Goal: Contribute content: Contribute content

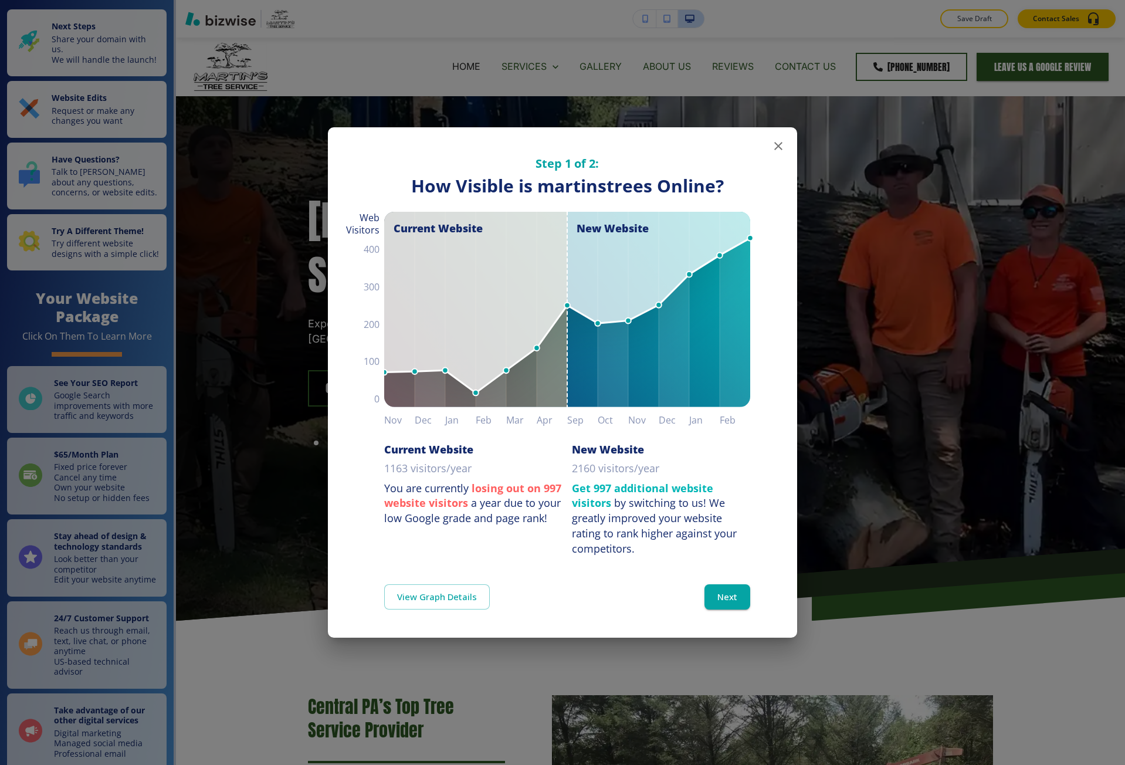
click at [326, 219] on div "Step 1 of 2: How Visible are You Online? How Visible is martinstrees Online? Cu…" at bounding box center [562, 382] width 1125 height 765
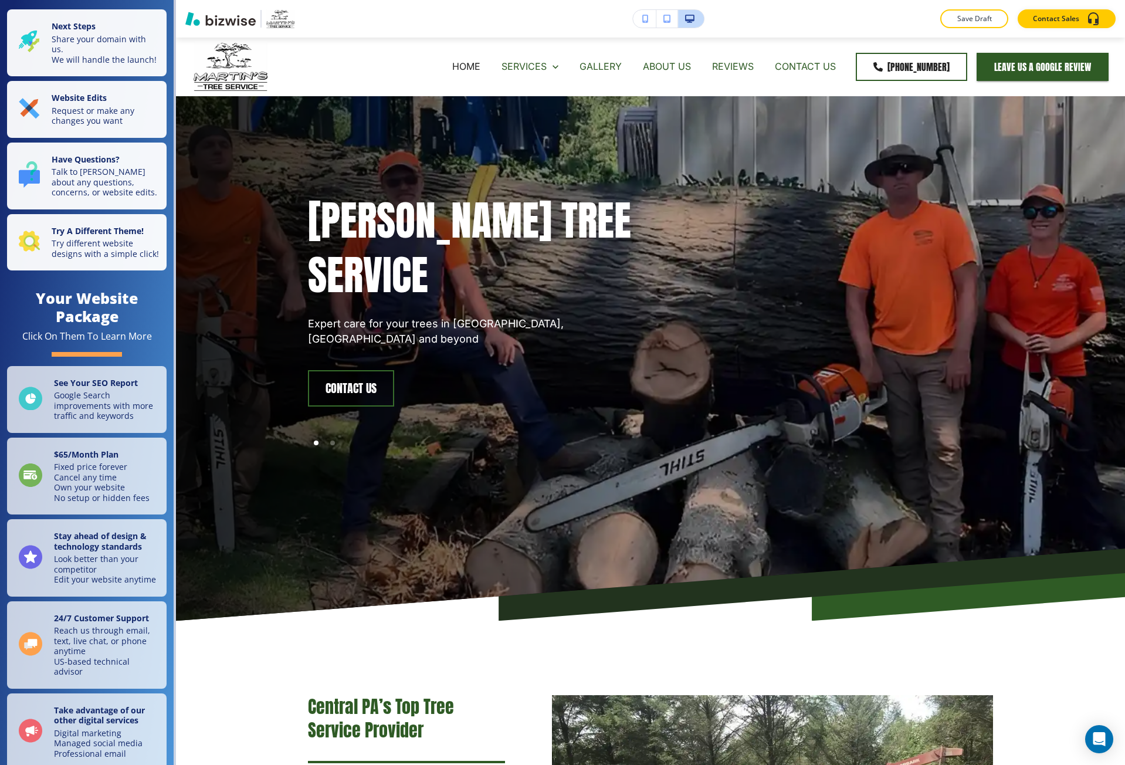
click at [647, 27] on button "button" at bounding box center [644, 19] width 23 height 18
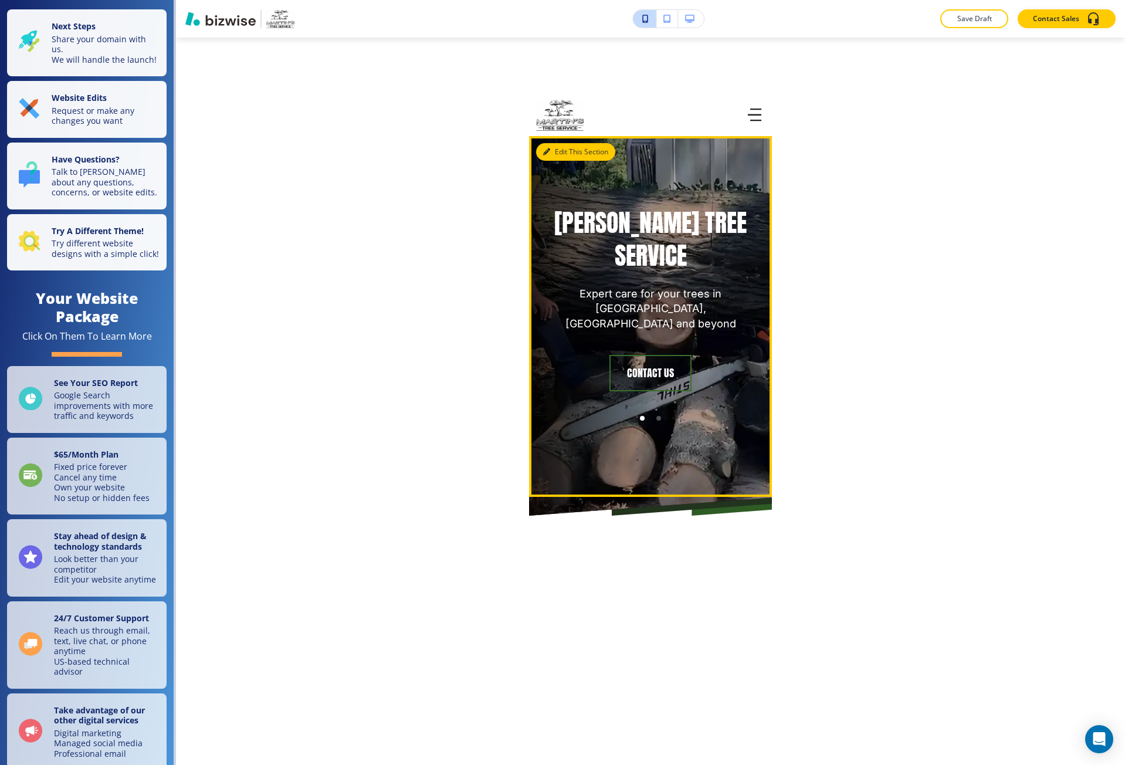
click at [565, 147] on button "Edit This Section" at bounding box center [575, 152] width 79 height 18
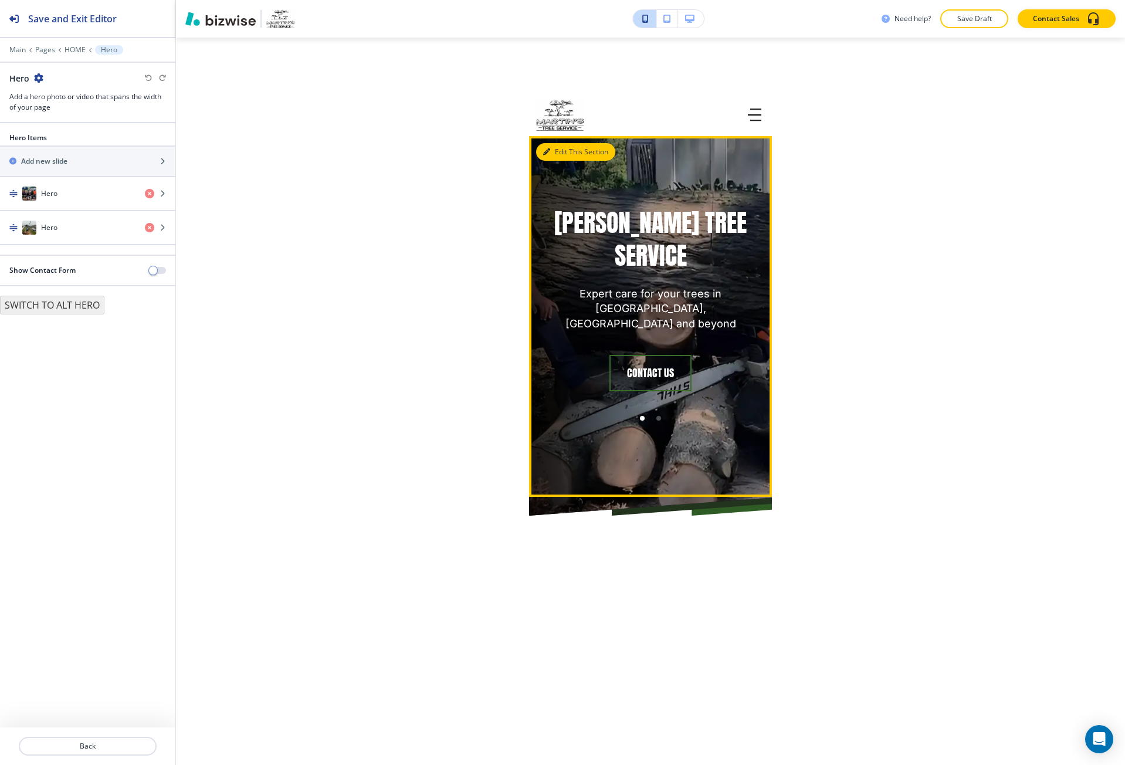
scroll to position [41, 0]
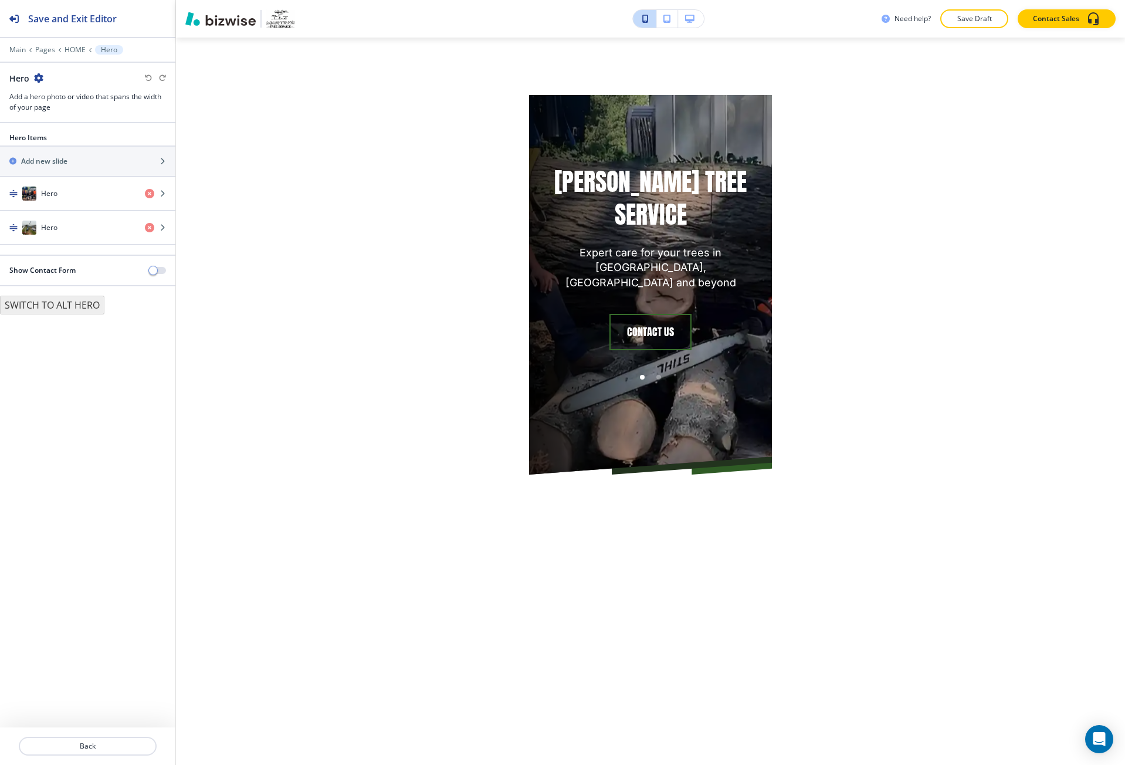
click at [69, 45] on div at bounding box center [87, 41] width 175 height 7
click at [80, 46] on p "HOME" at bounding box center [75, 50] width 21 height 8
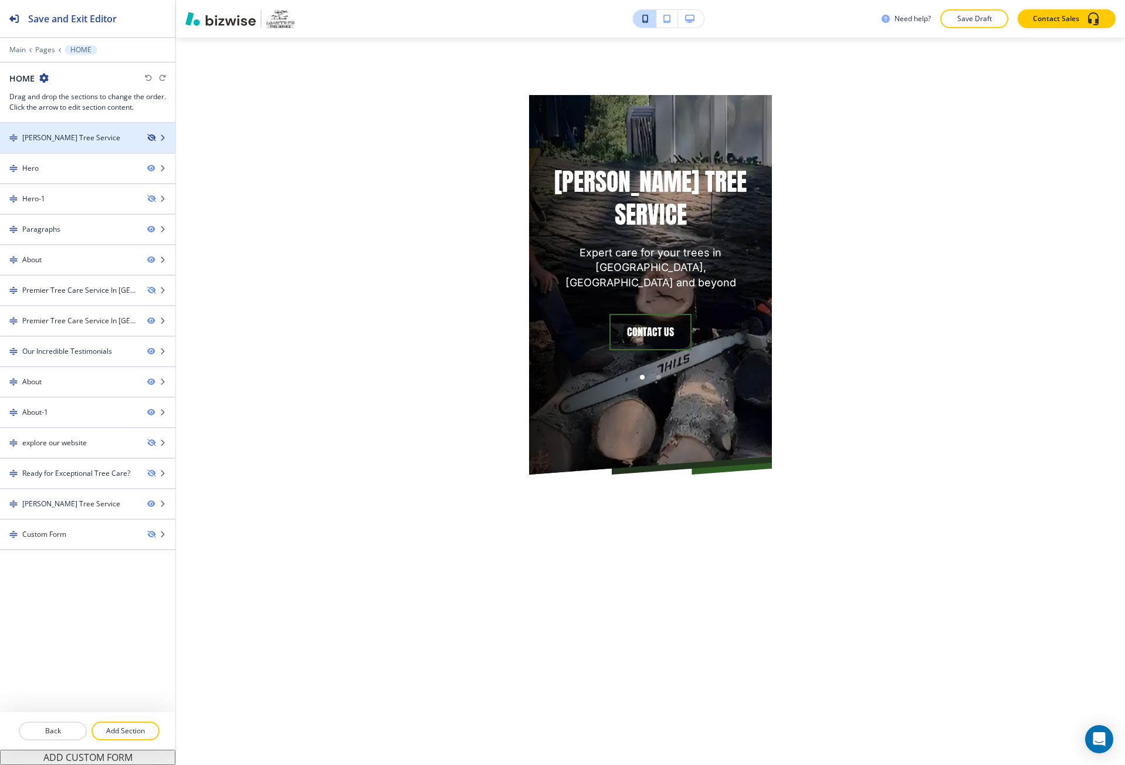
click at [152, 137] on icon "button" at bounding box center [150, 137] width 7 height 7
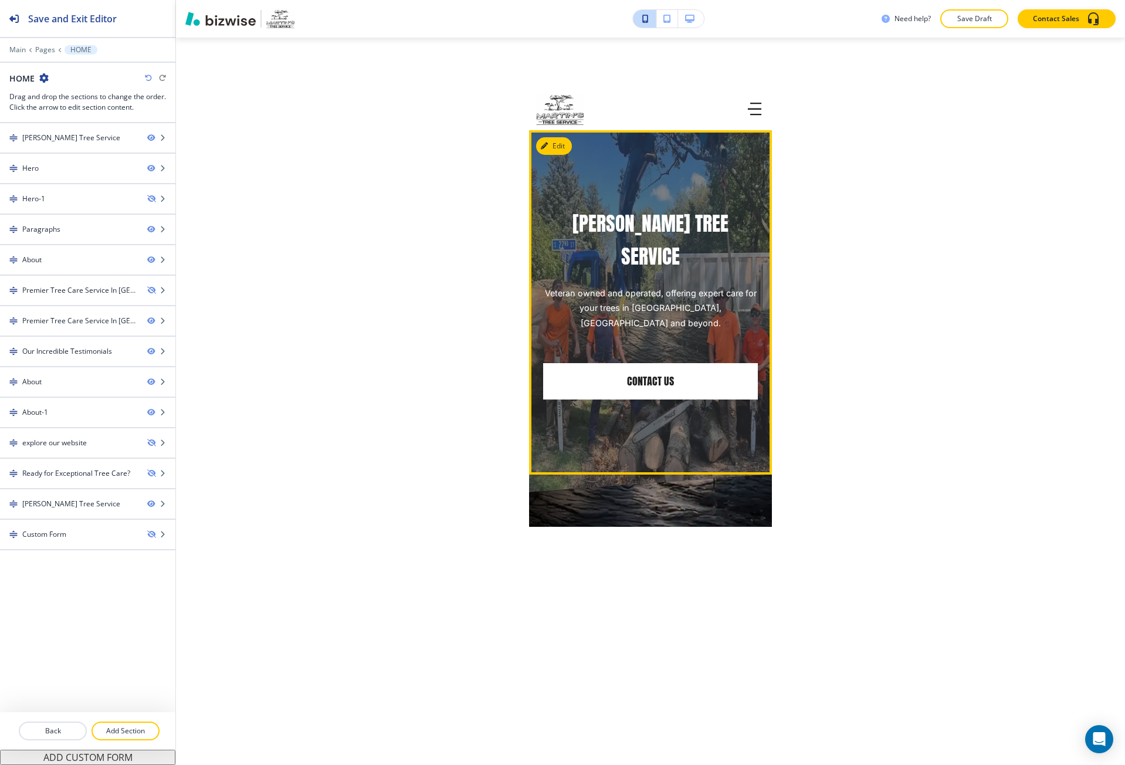
scroll to position [0, 0]
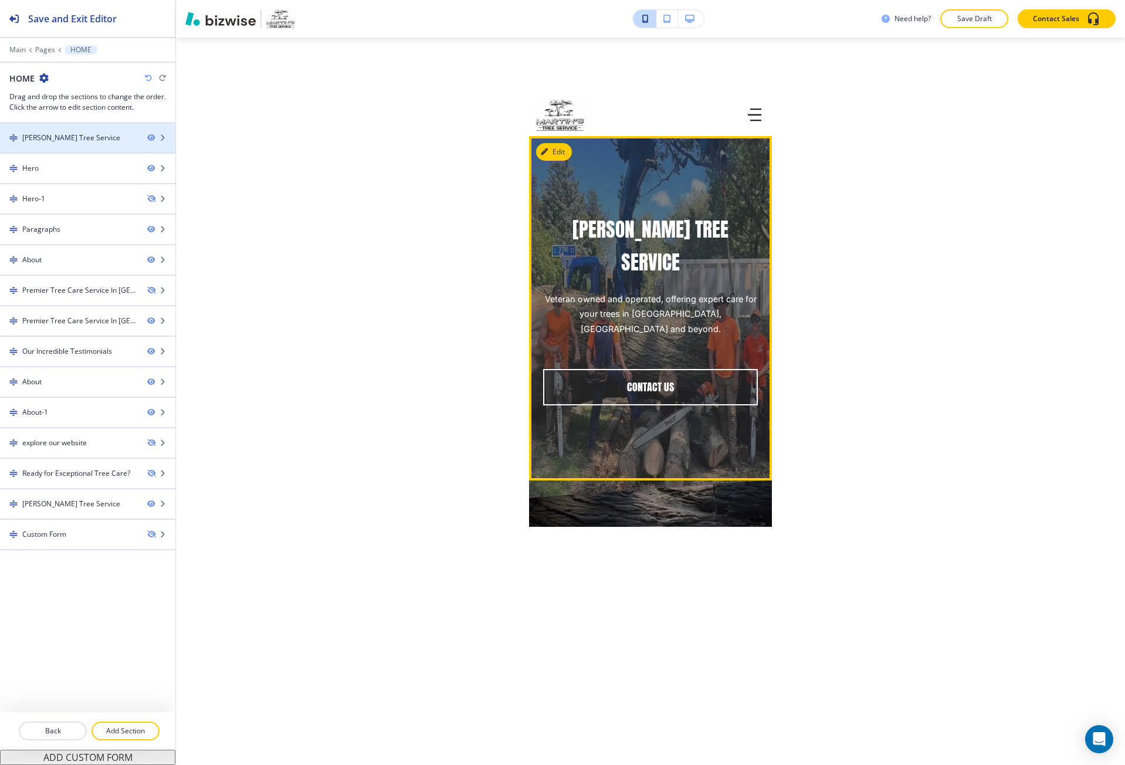
click at [119, 133] on div "[PERSON_NAME] Tree Service" at bounding box center [69, 138] width 138 height 11
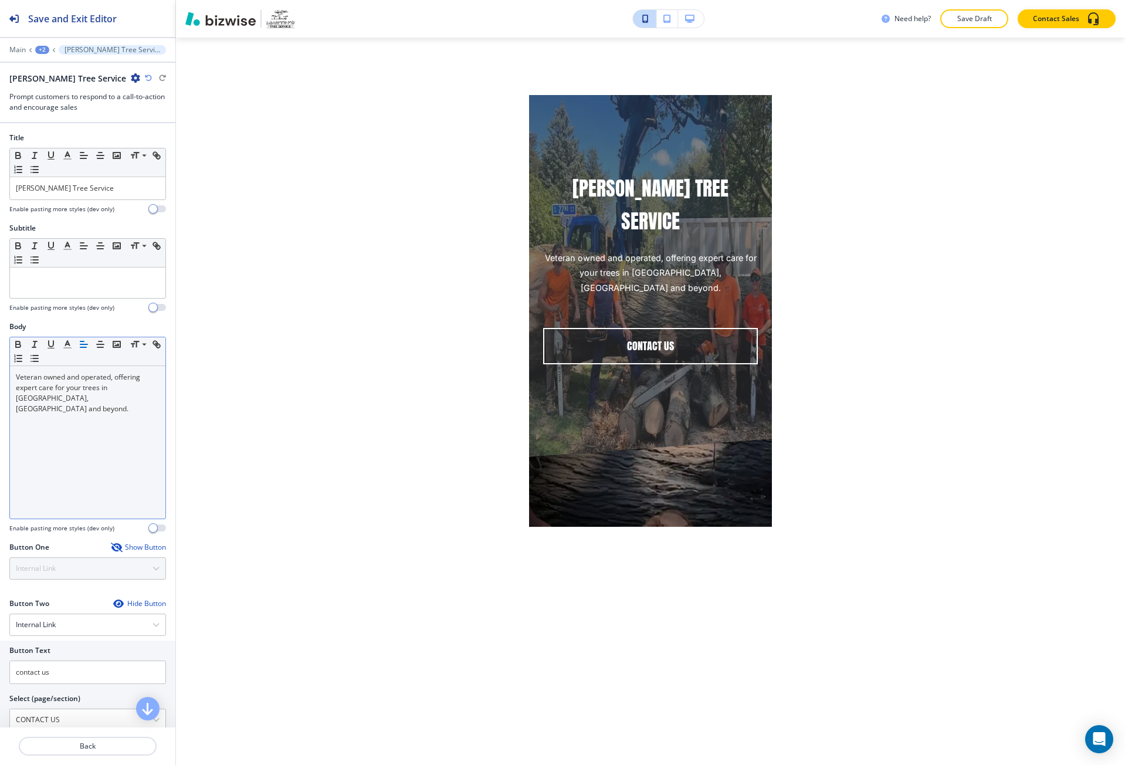
click at [96, 417] on div "Veteran owned and operated, offering expert care for your trees in [GEOGRAPHIC_…" at bounding box center [88, 442] width 156 height 153
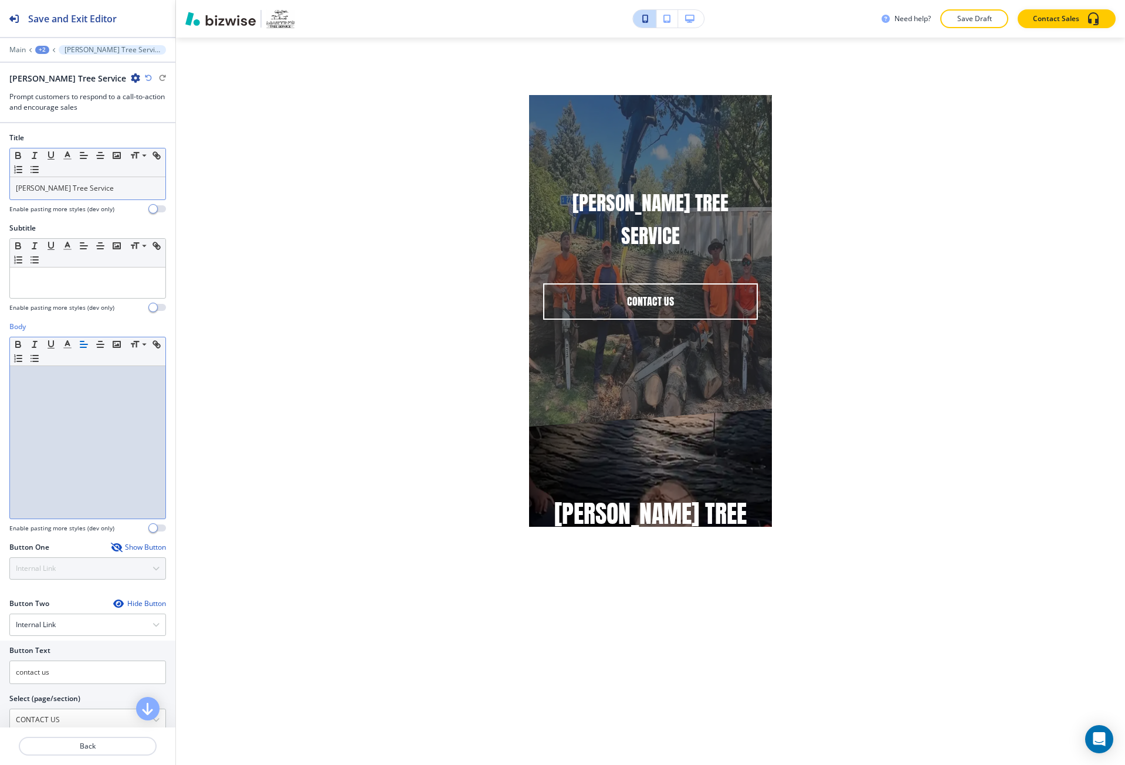
click at [130, 194] on div "[PERSON_NAME] Tree Service" at bounding box center [88, 188] width 156 height 22
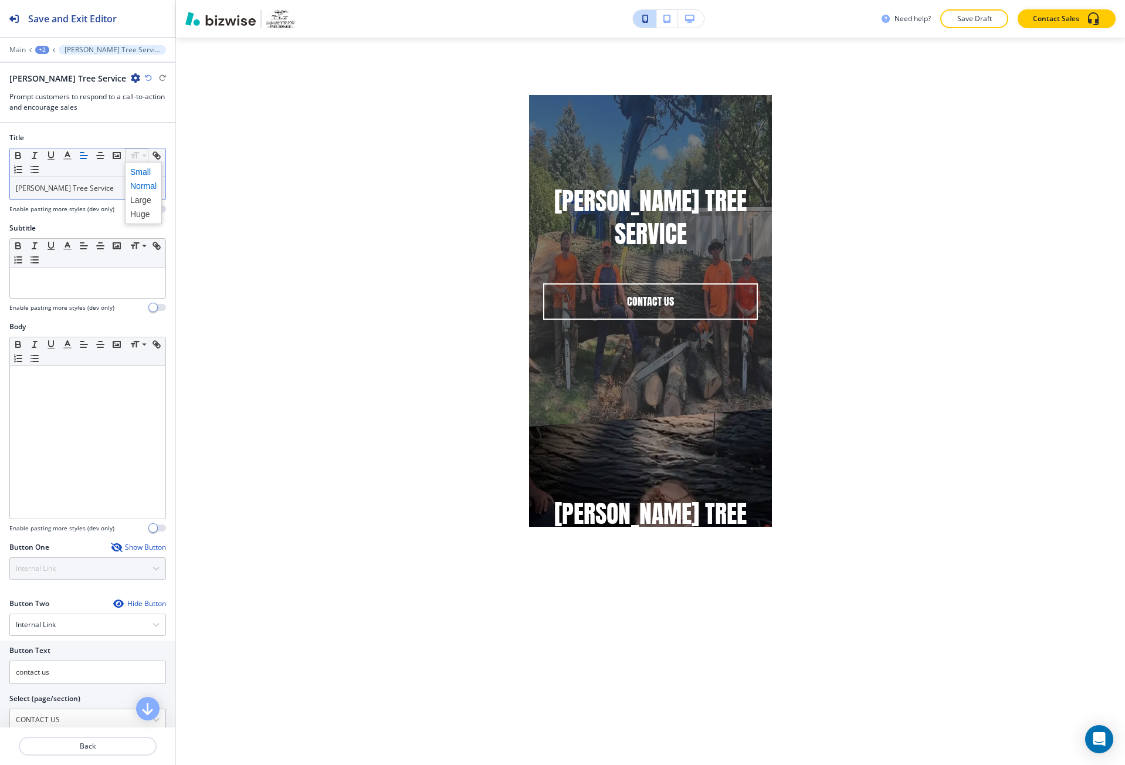
click at [143, 170] on span at bounding box center [143, 172] width 26 height 14
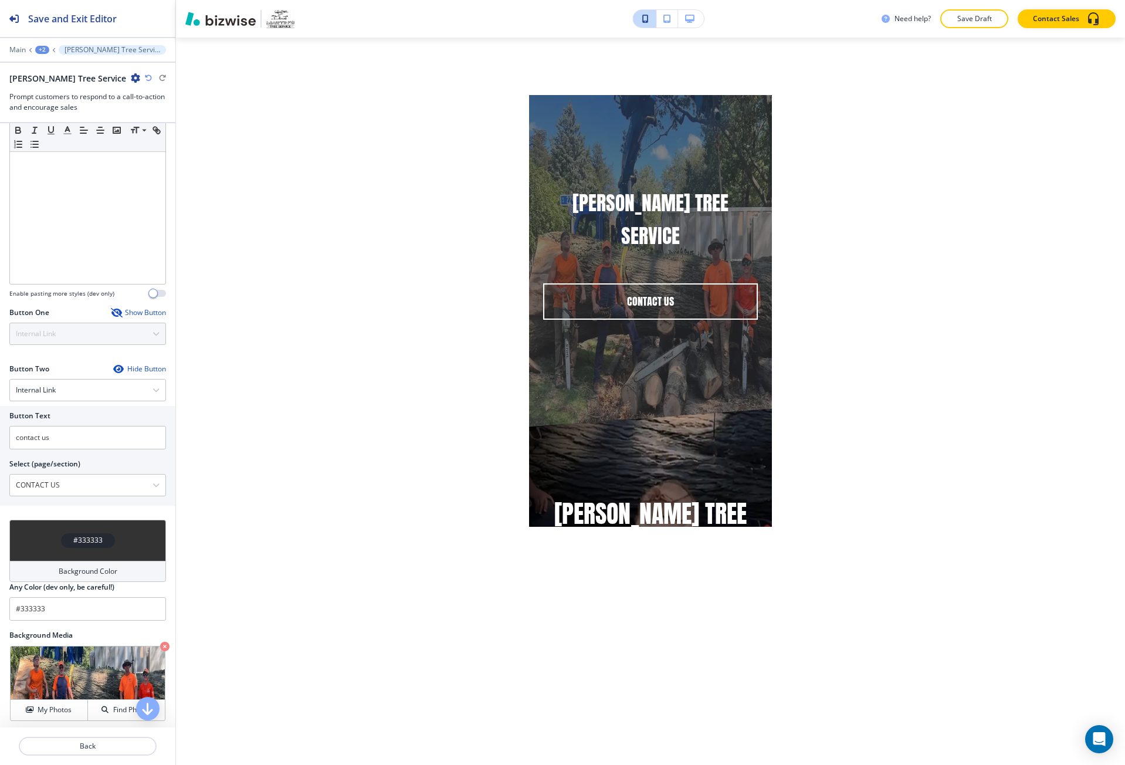
scroll to position [1, 0]
click at [71, 709] on div "My Photos" at bounding box center [49, 710] width 77 height 11
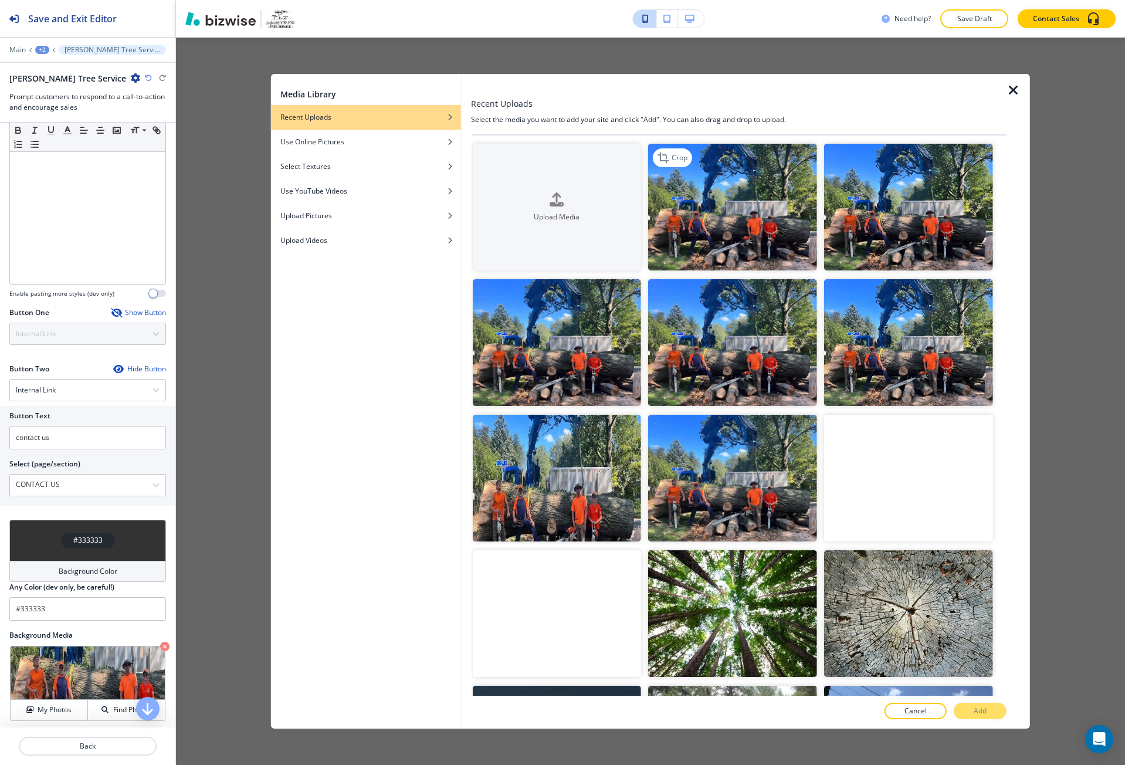
click at [778, 246] on img "button" at bounding box center [732, 207] width 169 height 127
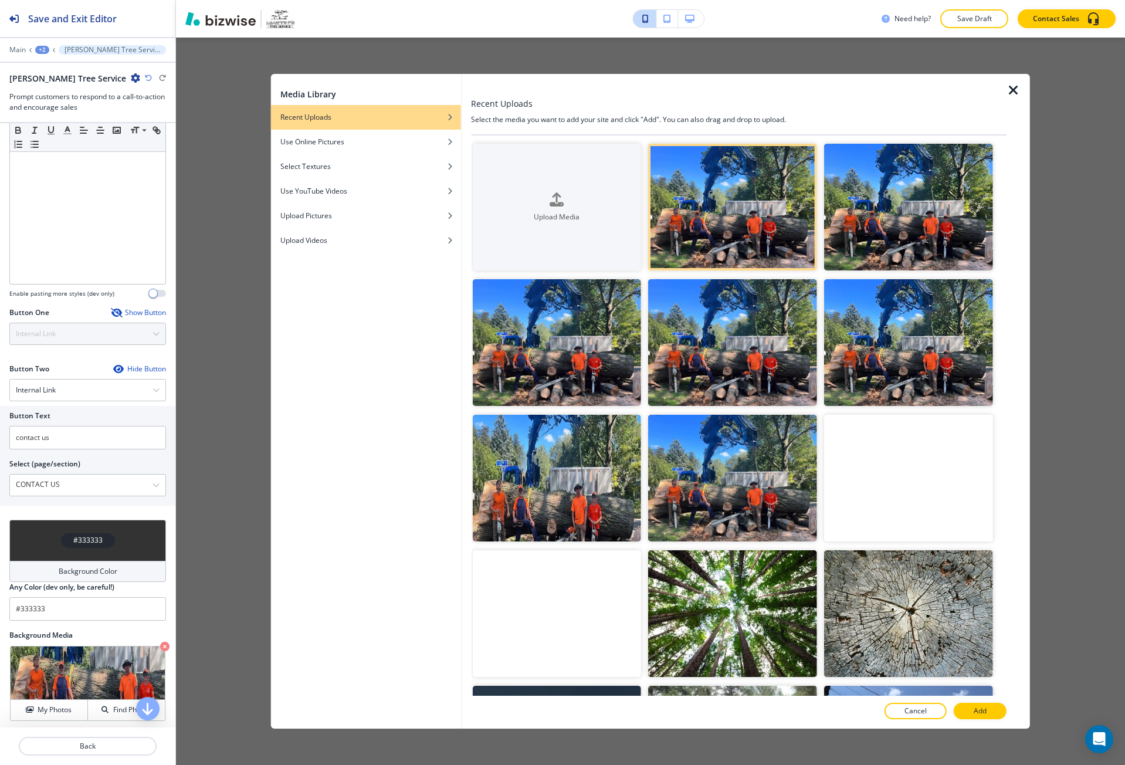
click at [945, 502] on video "button" at bounding box center [908, 478] width 169 height 127
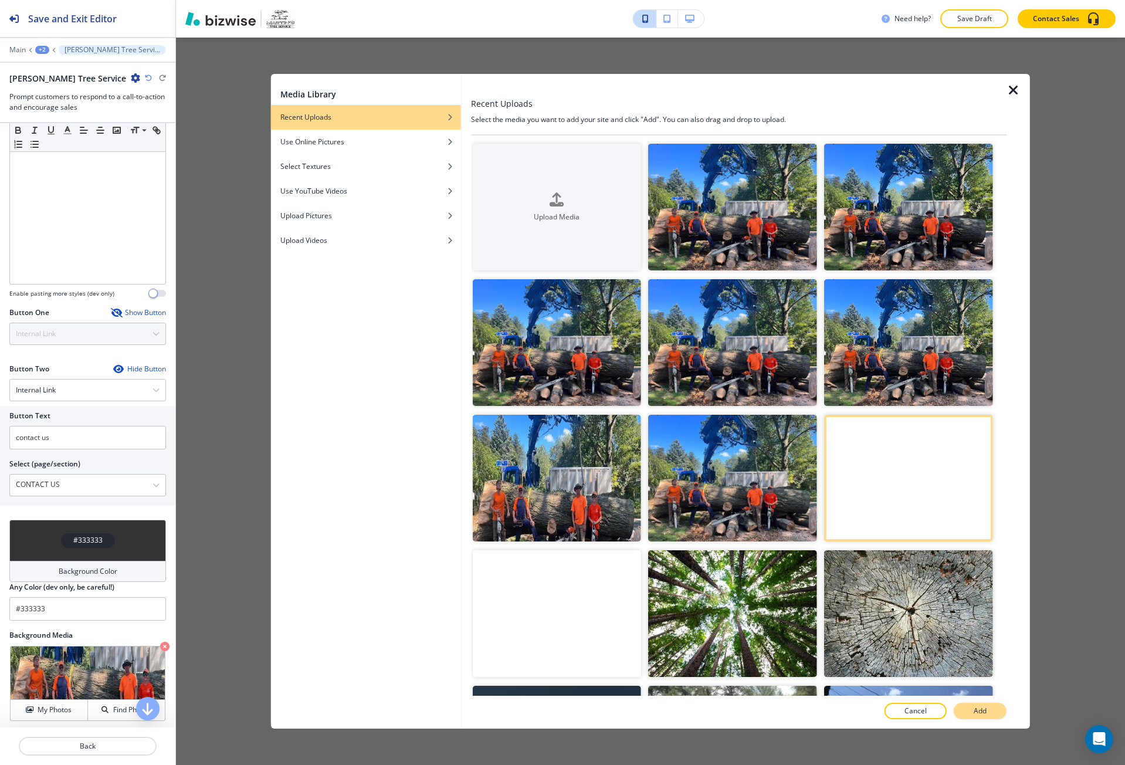
click at [974, 716] on p "Add" at bounding box center [980, 711] width 13 height 11
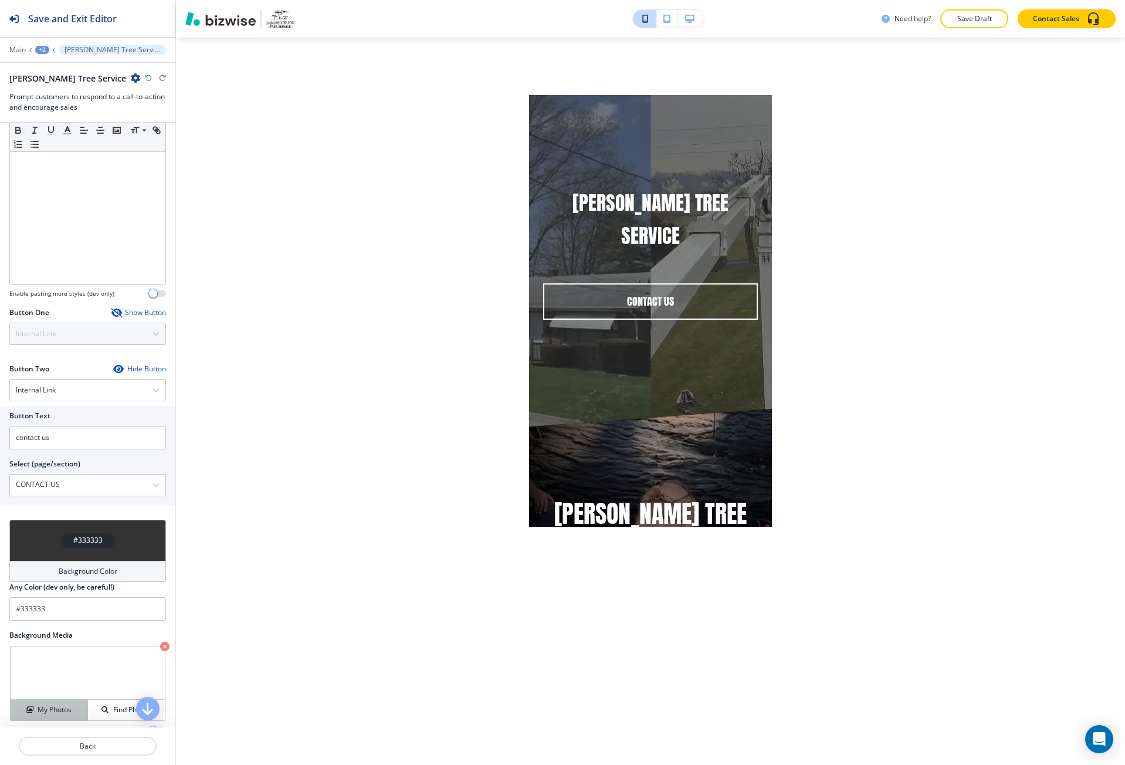
click at [53, 711] on h4 "My Photos" at bounding box center [55, 710] width 34 height 11
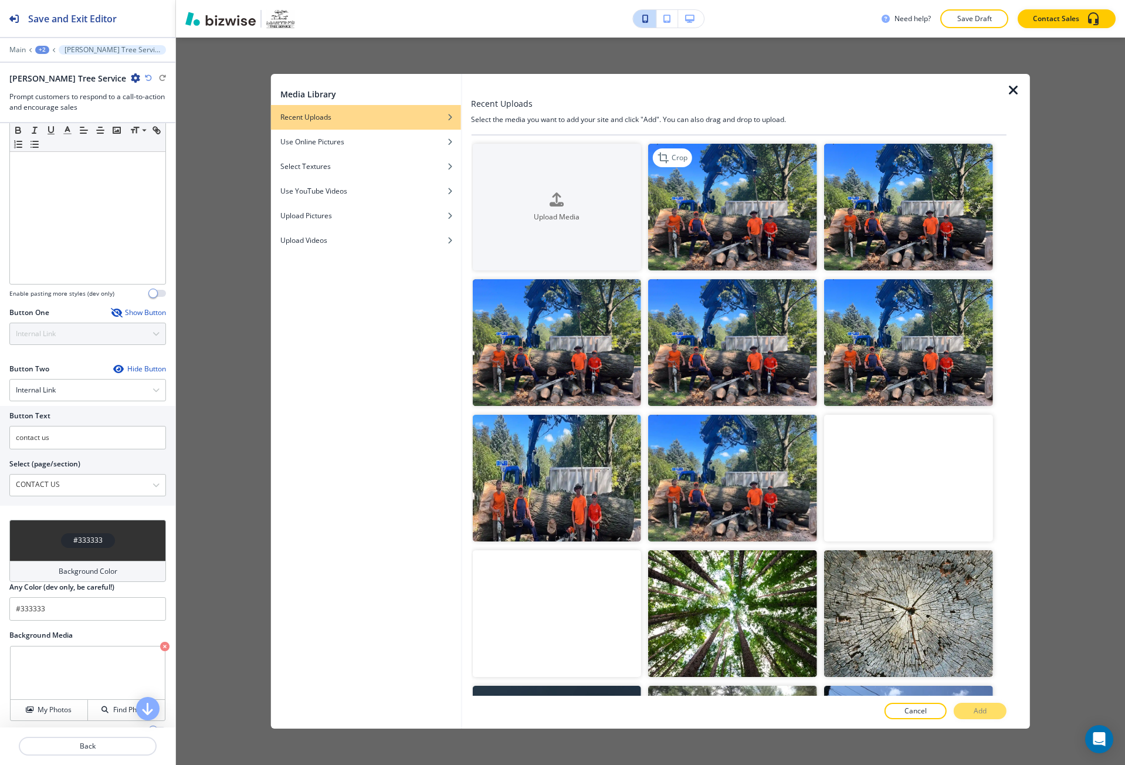
click at [720, 224] on img "button" at bounding box center [732, 207] width 169 height 127
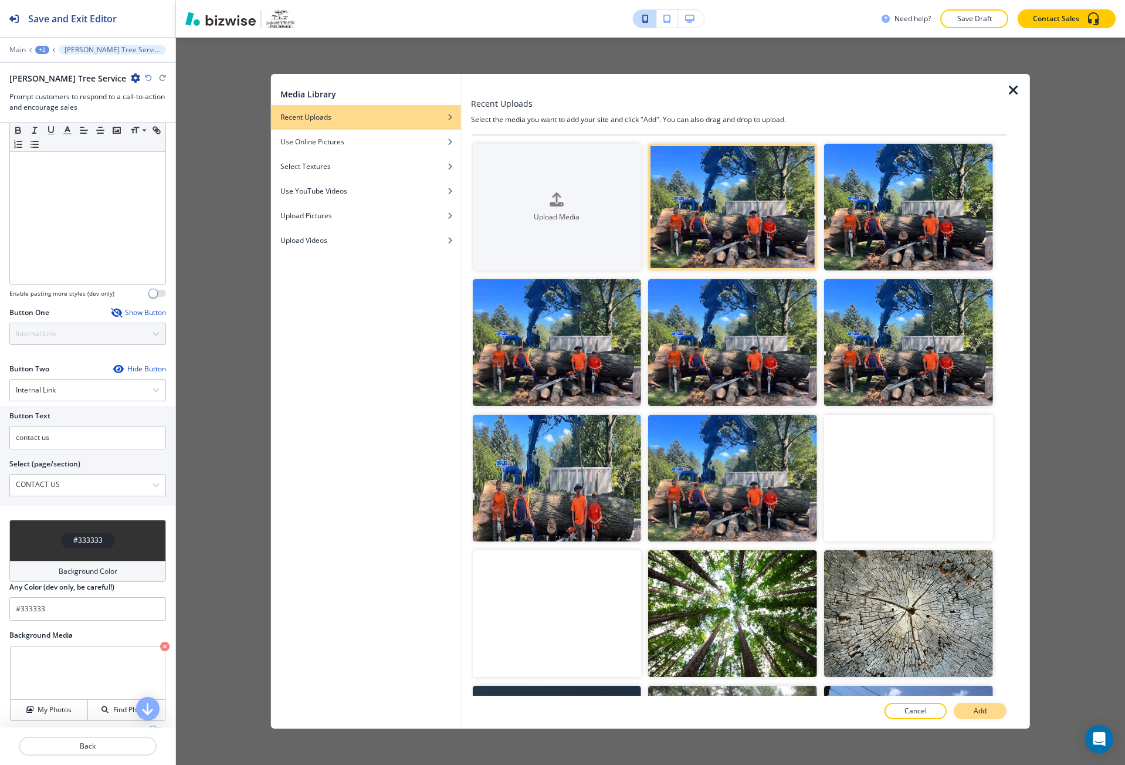
click at [982, 717] on button "Add" at bounding box center [980, 711] width 53 height 16
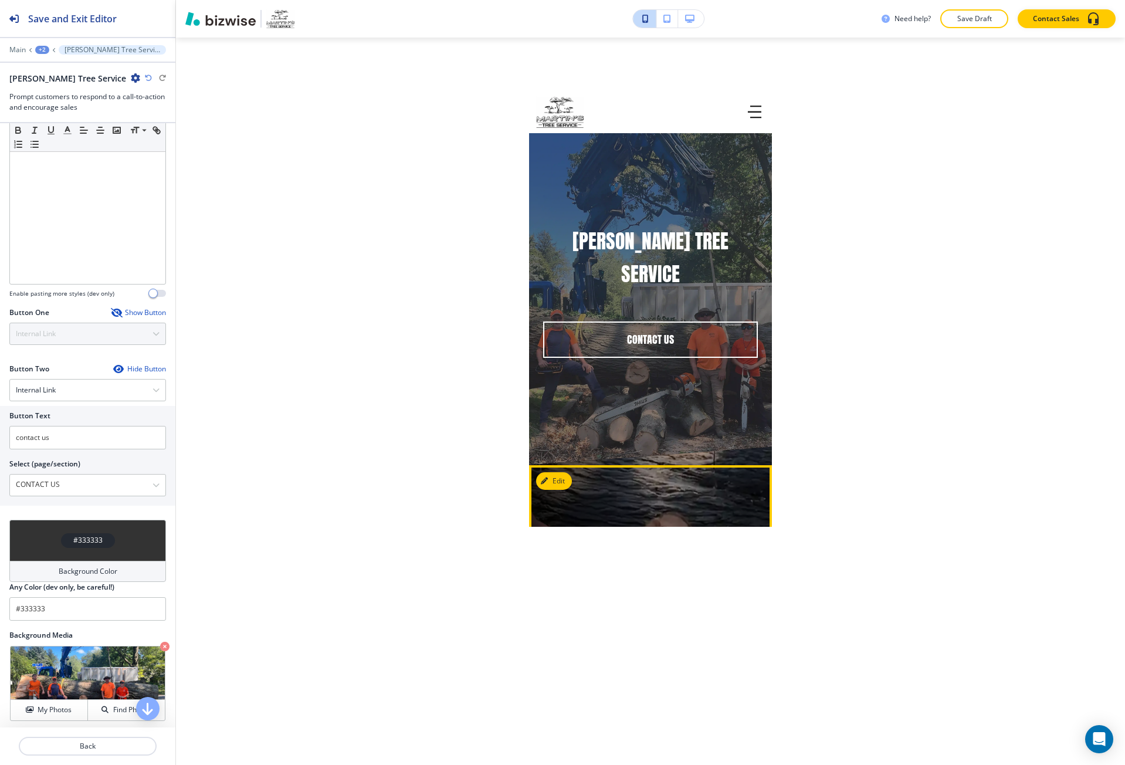
scroll to position [0, 0]
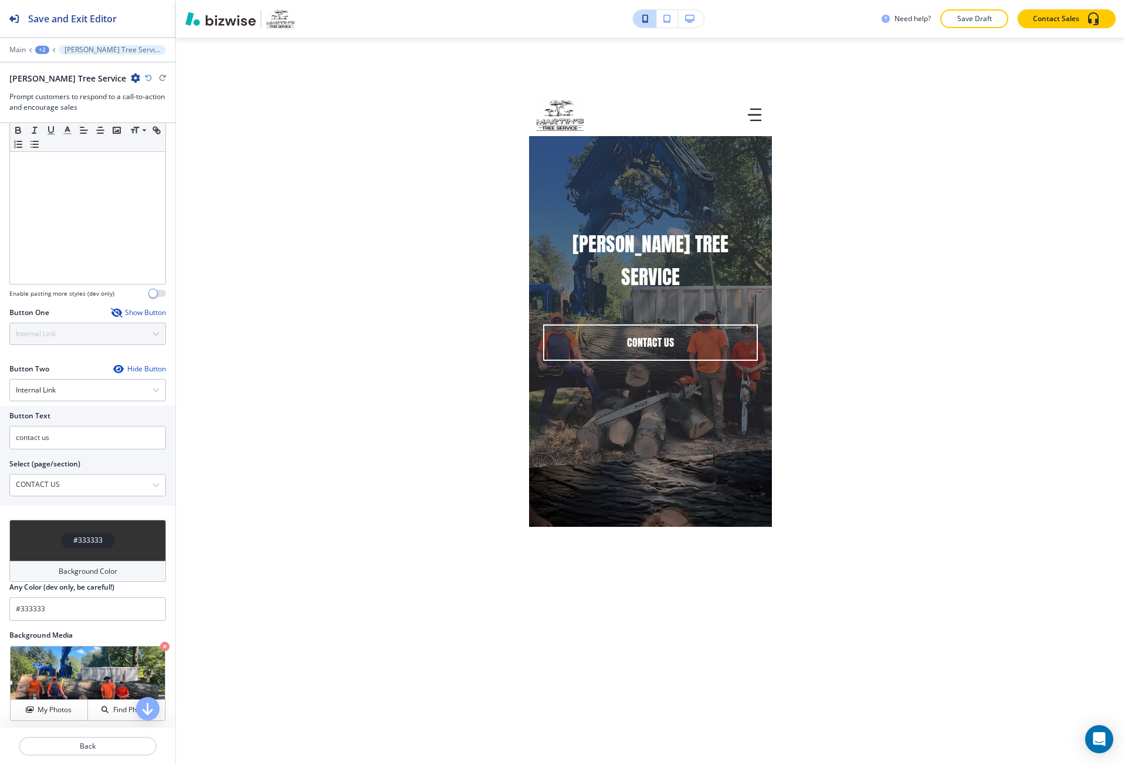
click at [64, 547] on div "#333333" at bounding box center [88, 540] width 54 height 15
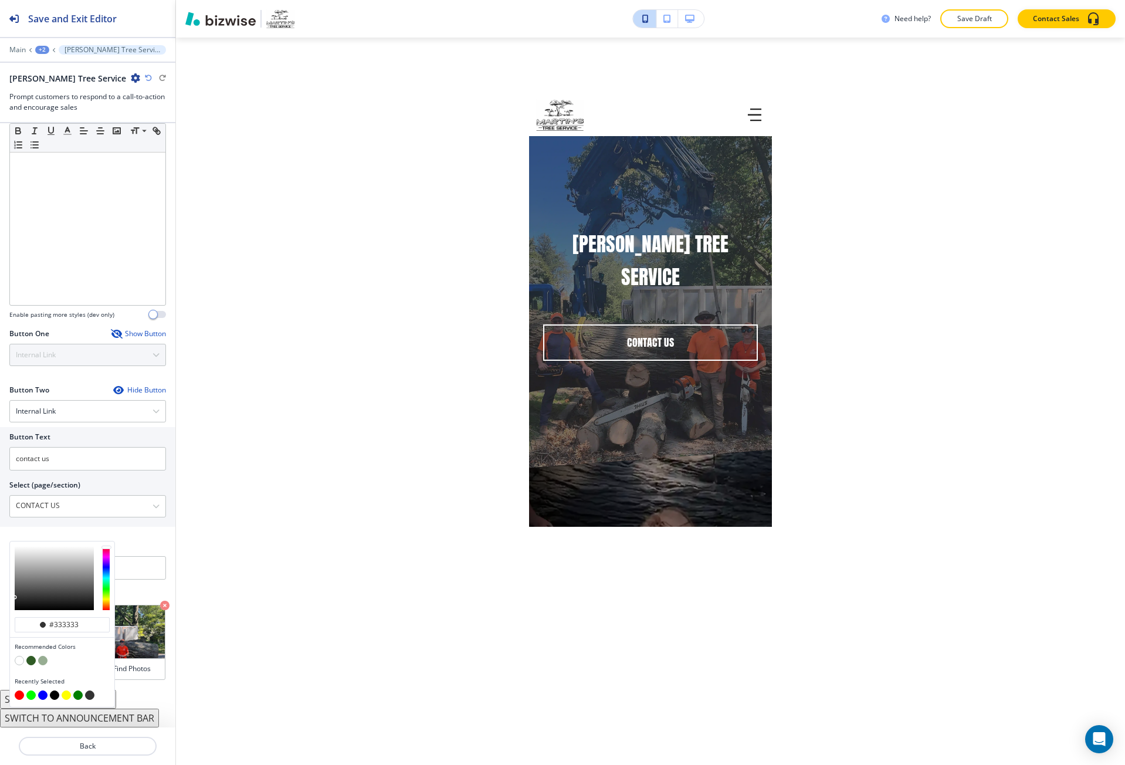
scroll to position [214, 0]
click at [14, 577] on div at bounding box center [62, 578] width 104 height 73
type input "#dcdcdc"
click at [15, 555] on div at bounding box center [54, 578] width 79 height 64
type input "#dcdcdc"
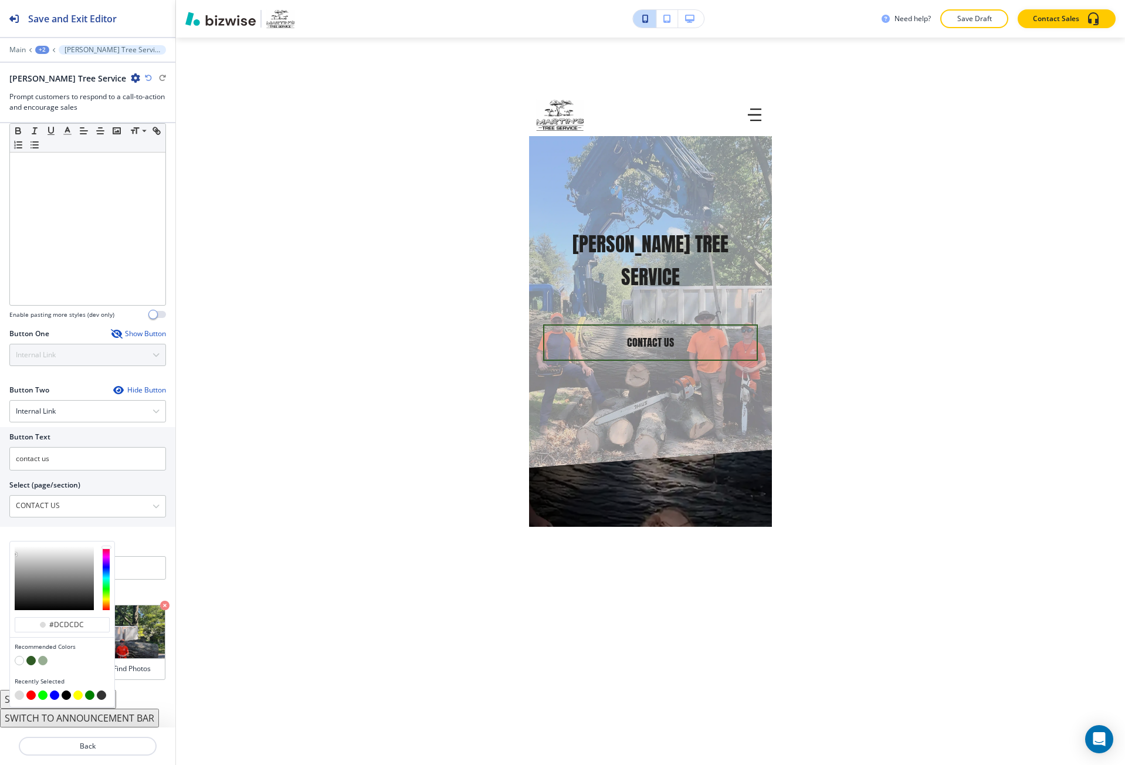
type input "#999999"
click at [15, 572] on div at bounding box center [54, 578] width 79 height 64
type input "#999999"
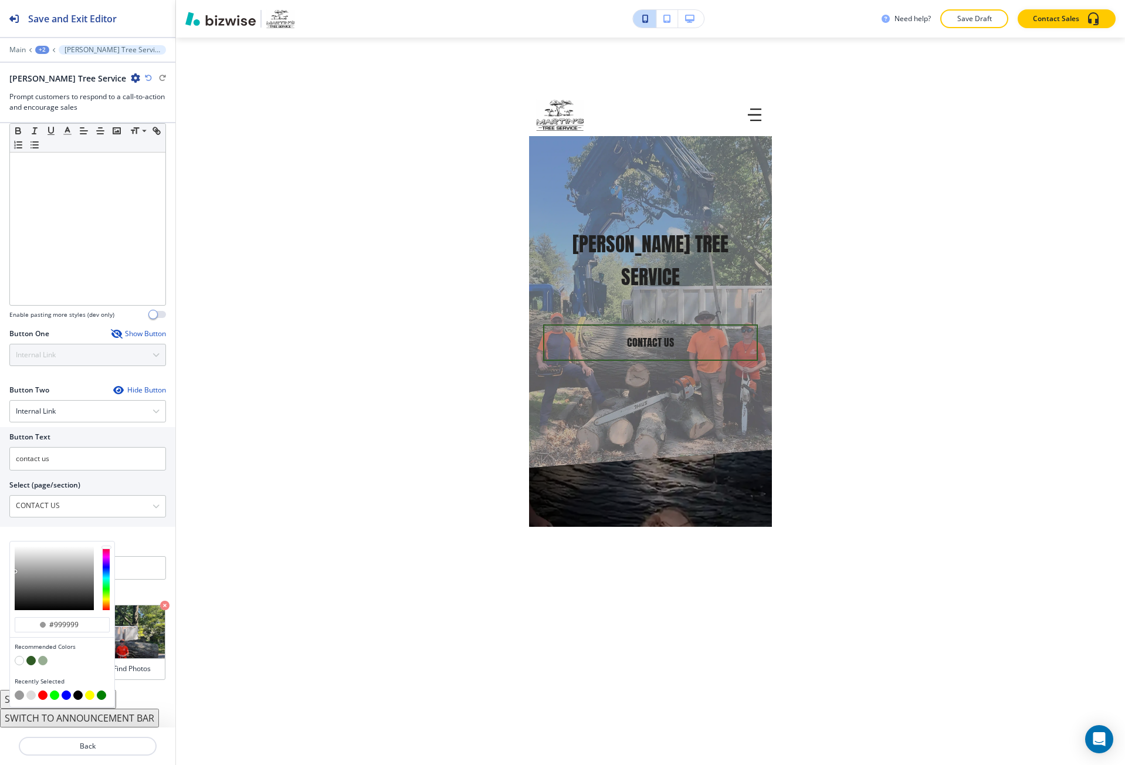
click at [155, 535] on div "Title Small Normal Large Huge [PERSON_NAME] Tree Service Enable pasting more st…" at bounding box center [87, 425] width 175 height 604
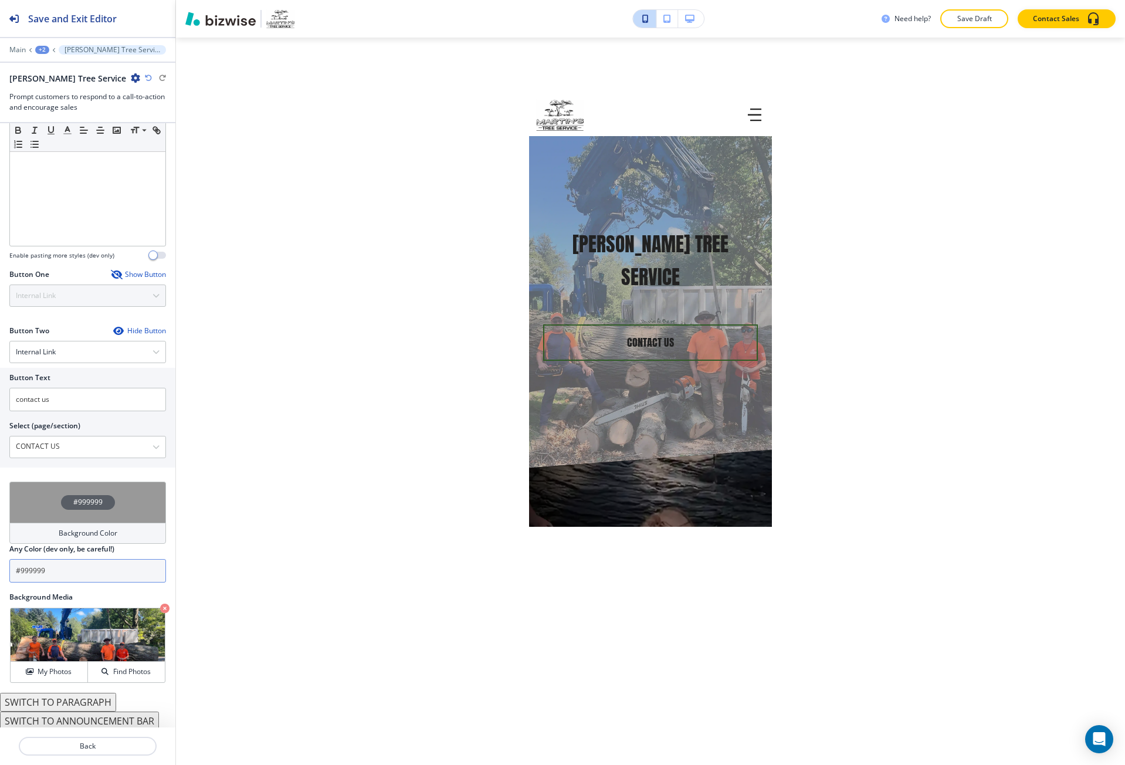
scroll to position [276, 0]
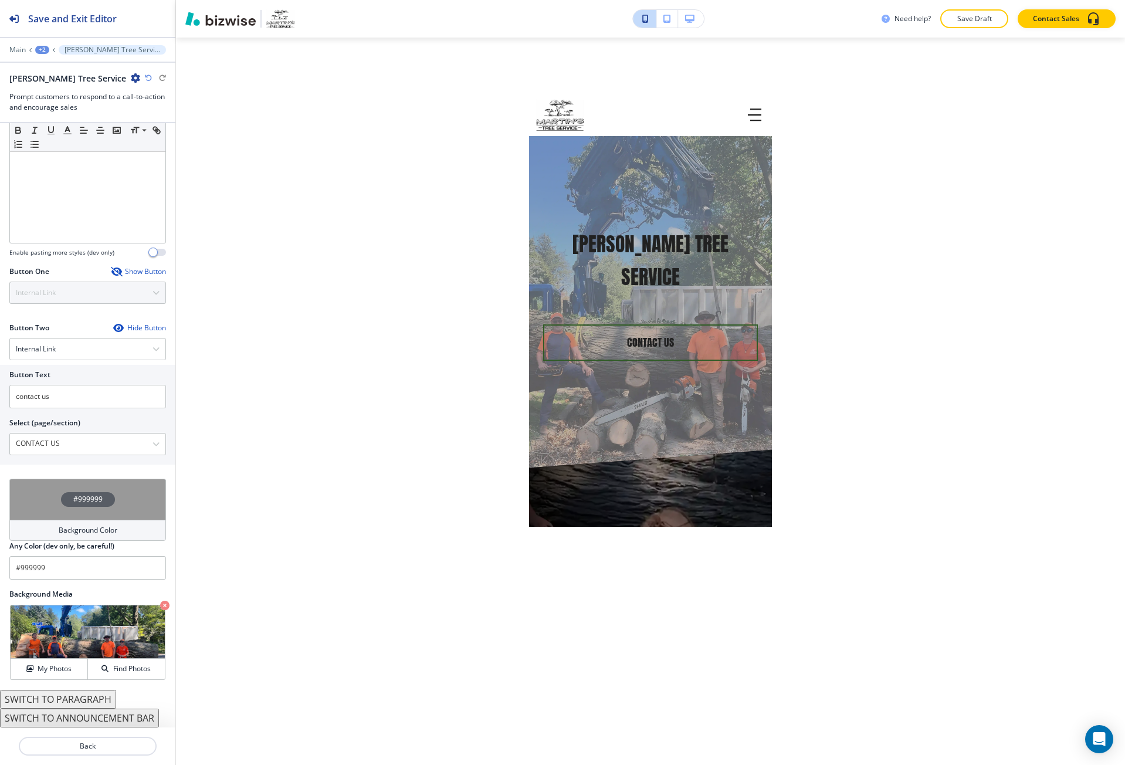
click at [103, 717] on button "SWITCH TO ANNOUNCEMENT BAR" at bounding box center [79, 718] width 159 height 19
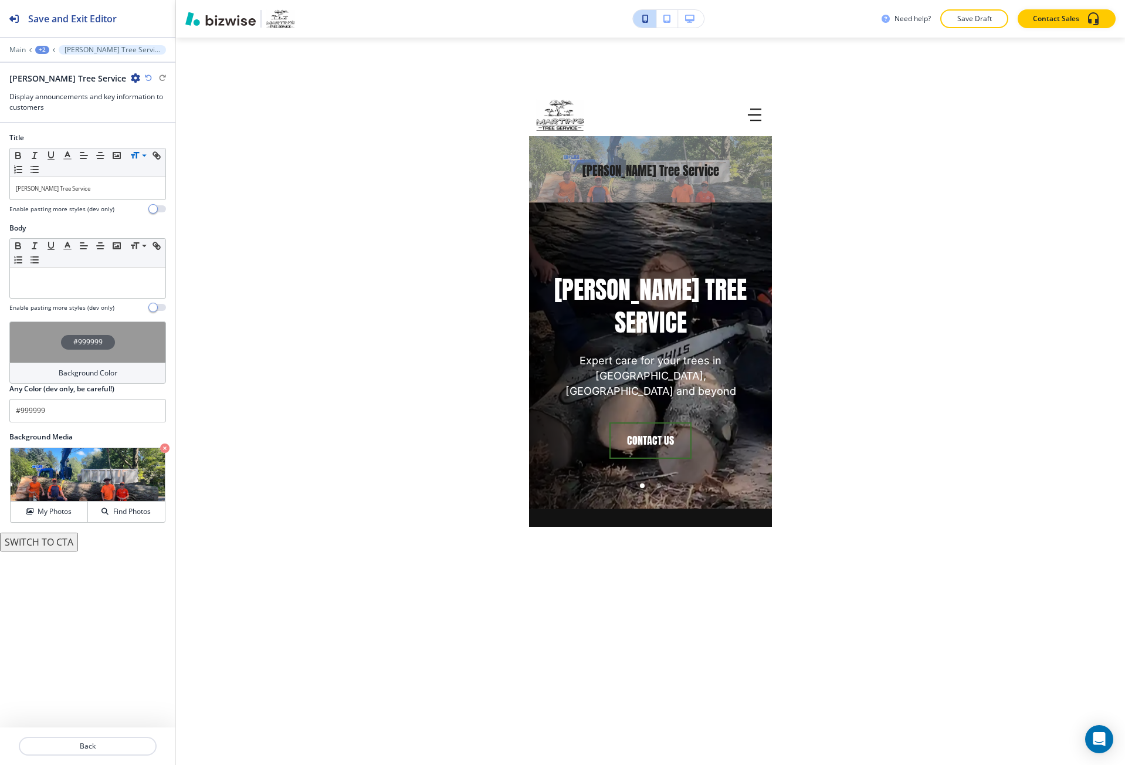
click at [70, 543] on button "SWITCH TO CTA" at bounding box center [39, 542] width 78 height 19
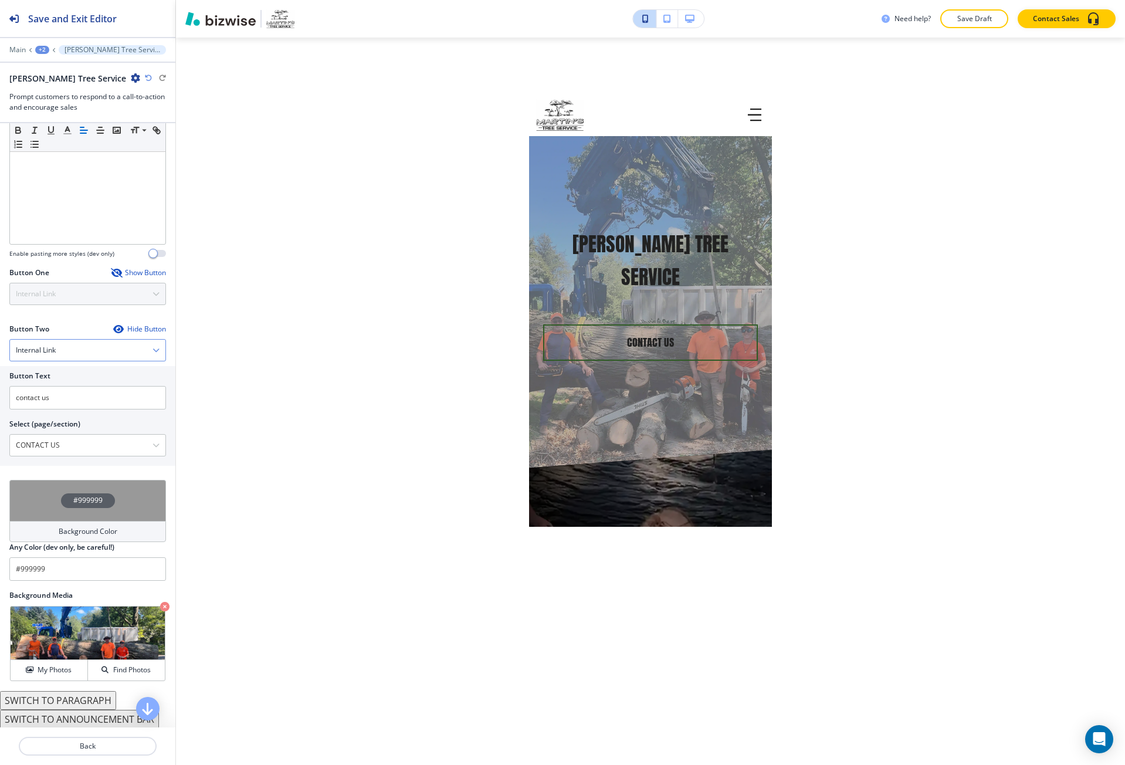
scroll to position [276, 0]
click at [43, 50] on div "+2" at bounding box center [42, 50] width 14 height 8
click at [59, 87] on p "HOME" at bounding box center [73, 89] width 60 height 11
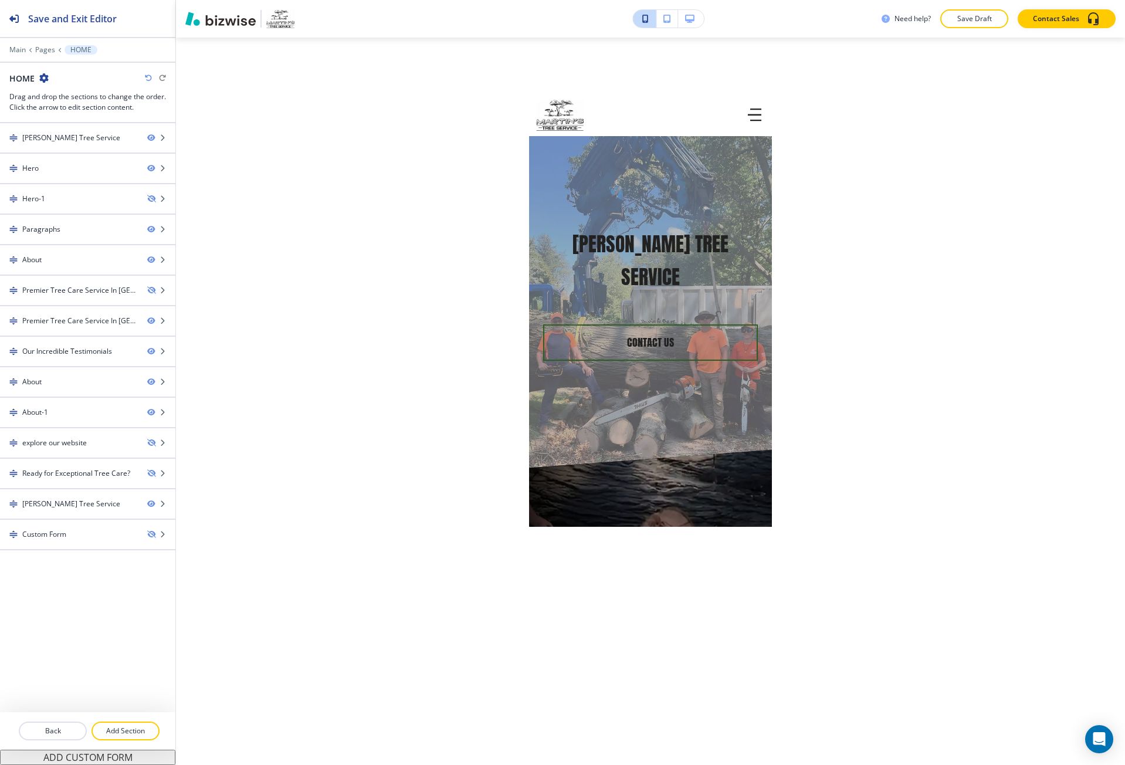
click at [129, 741] on div at bounding box center [87, 745] width 175 height 9
click at [131, 731] on p "Add Section" at bounding box center [126, 731] width 66 height 11
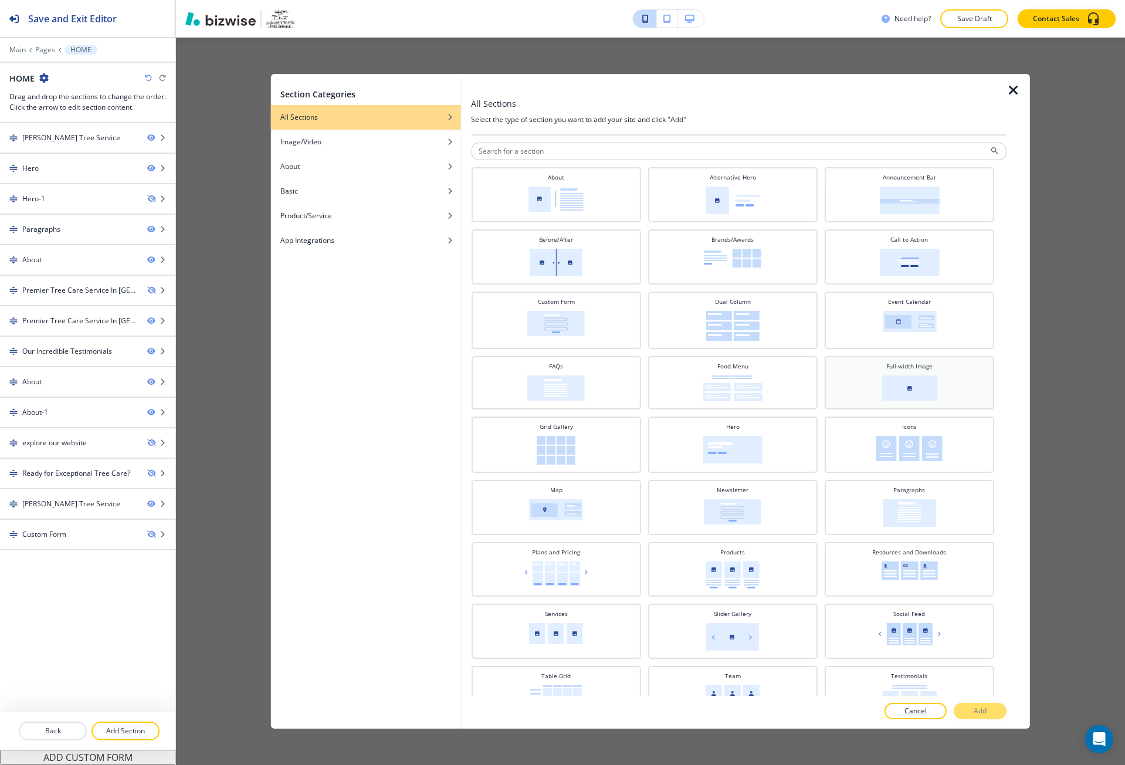
click at [874, 397] on div "Full-width Image" at bounding box center [910, 381] width 158 height 39
click at [971, 715] on button "Add" at bounding box center [980, 711] width 53 height 16
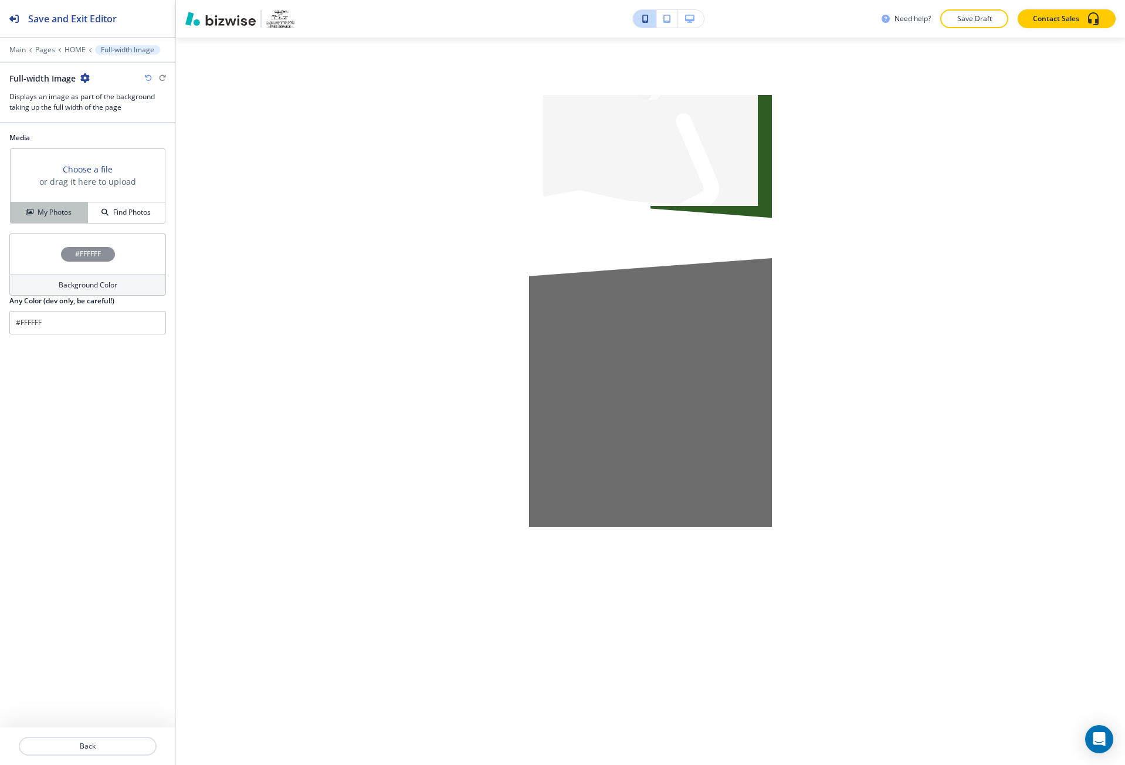
scroll to position [5729, 0]
click at [73, 207] on button "My Photos" at bounding box center [49, 212] width 77 height 21
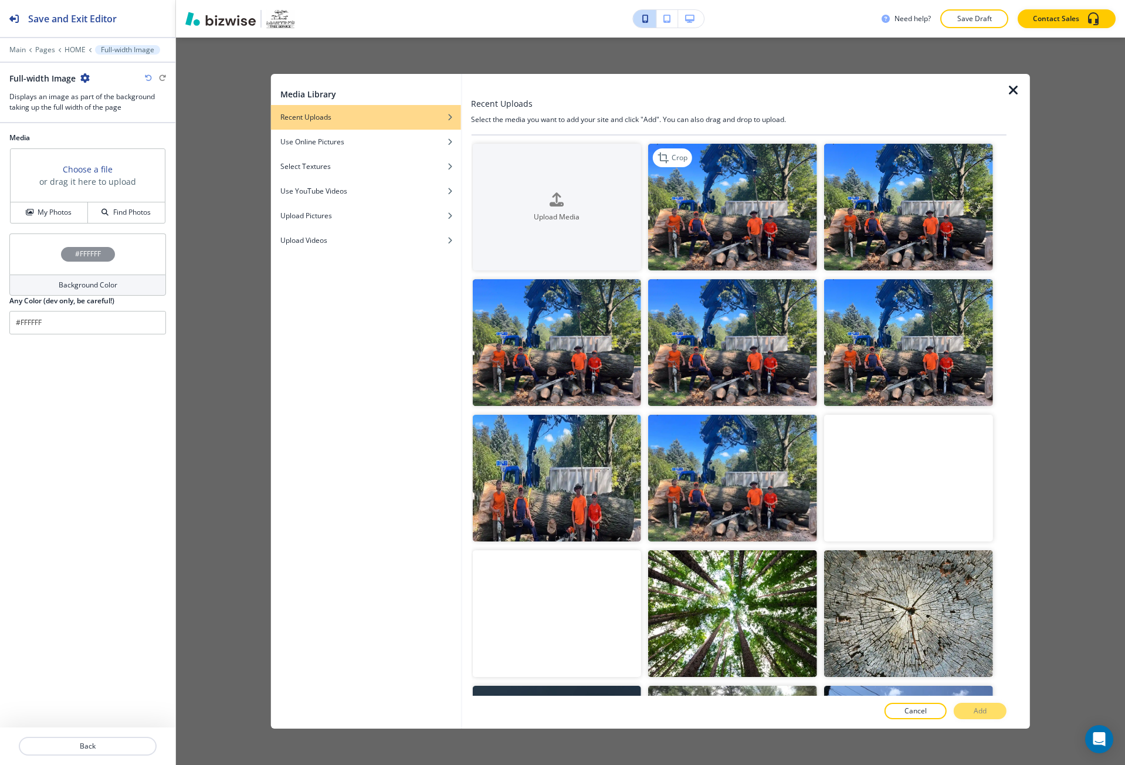
click at [726, 227] on img "button" at bounding box center [732, 207] width 169 height 127
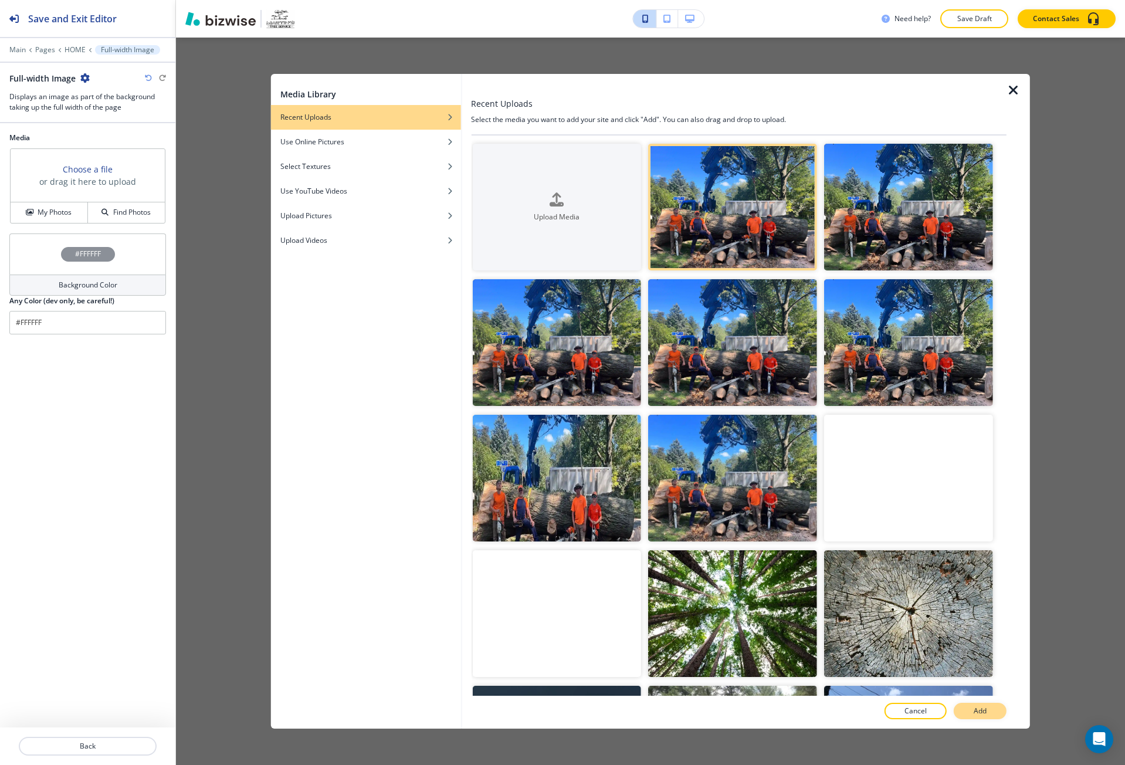
click at [974, 705] on button "Add" at bounding box center [980, 711] width 53 height 16
